Goal: Task Accomplishment & Management: Use online tool/utility

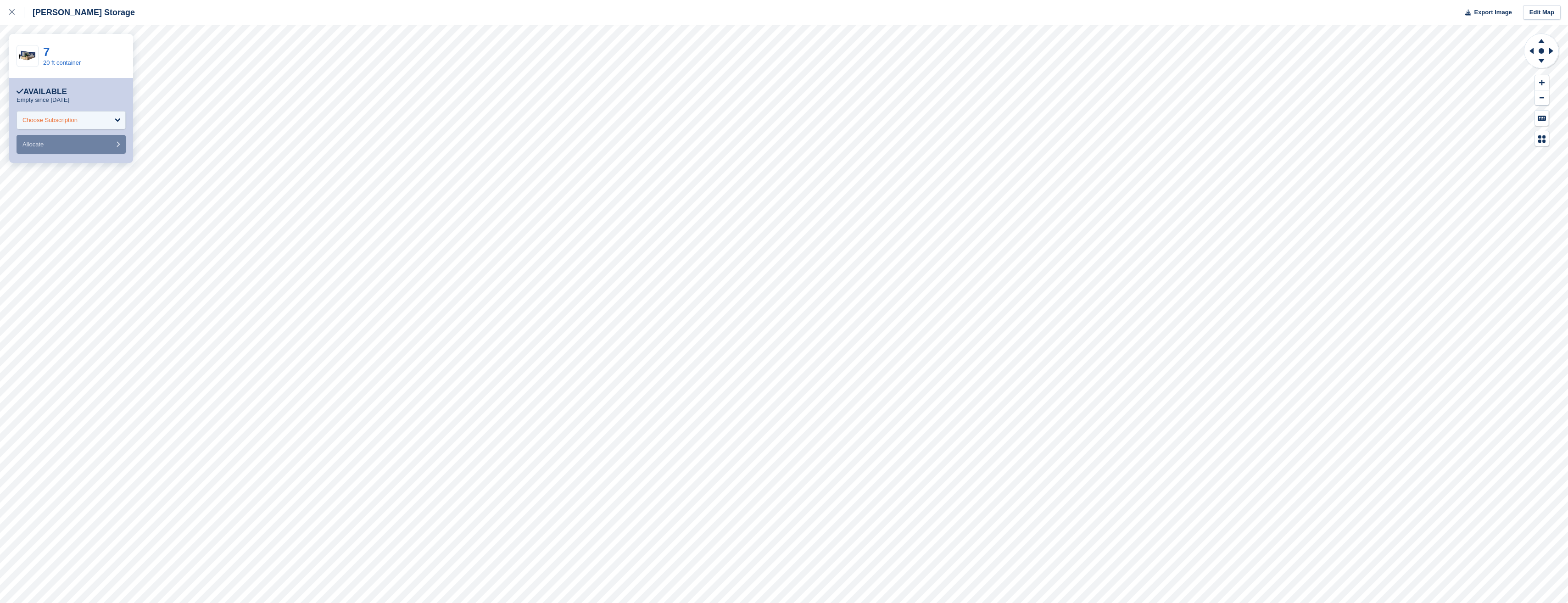
click at [110, 125] on div "Choose Subscription" at bounding box center [71, 120] width 109 height 18
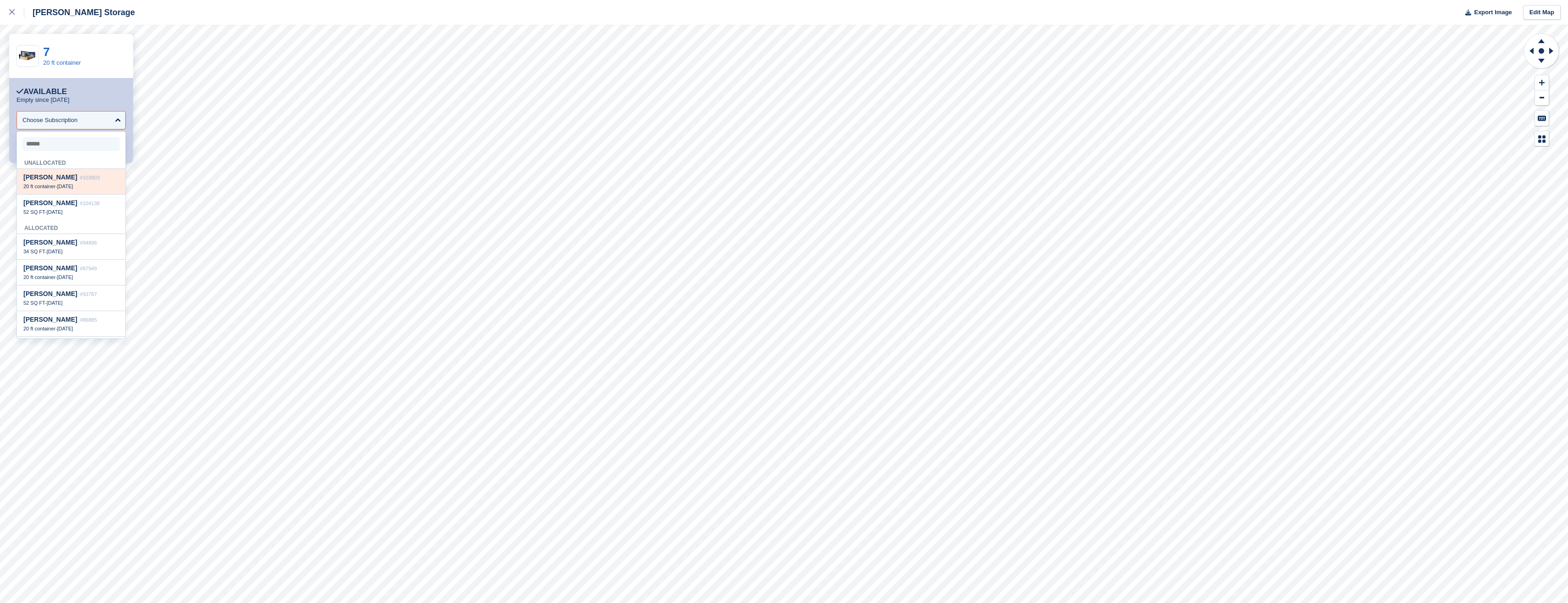
click at [99, 183] on div "Rachel Pattison #103803 20 ft container - 30 Aug" at bounding box center [72, 182] width 108 height 26
select select "******"
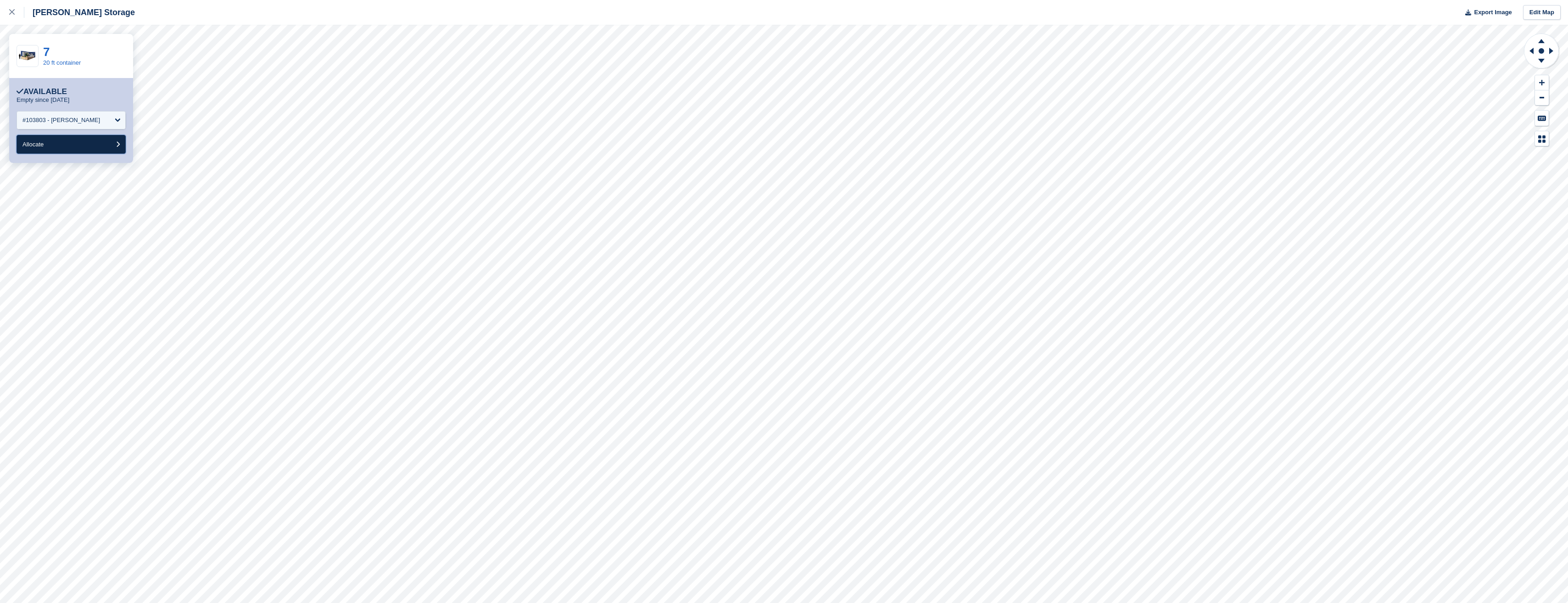
click at [100, 145] on button "Allocate" at bounding box center [71, 144] width 109 height 19
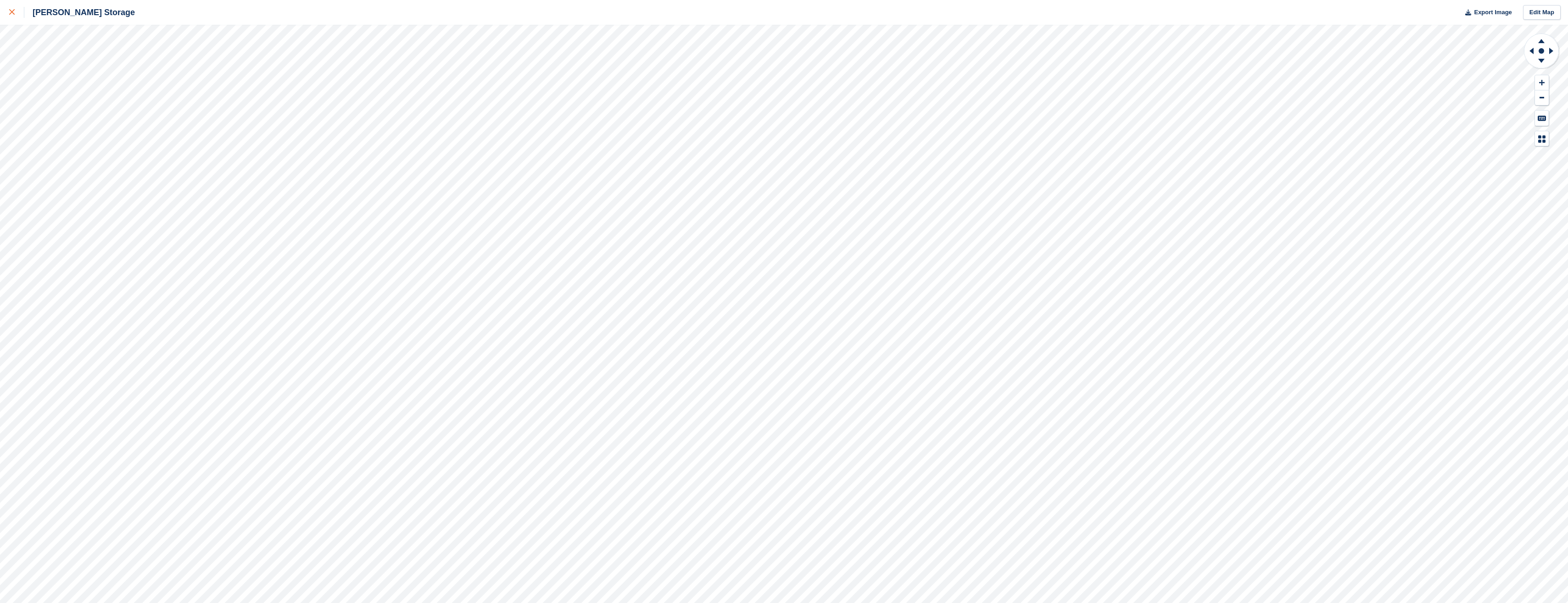
click at [12, 12] on icon at bounding box center [12, 12] width 6 height 6
click at [9, 13] on icon at bounding box center [12, 12] width 6 height 6
